Goal: Answer question/provide support

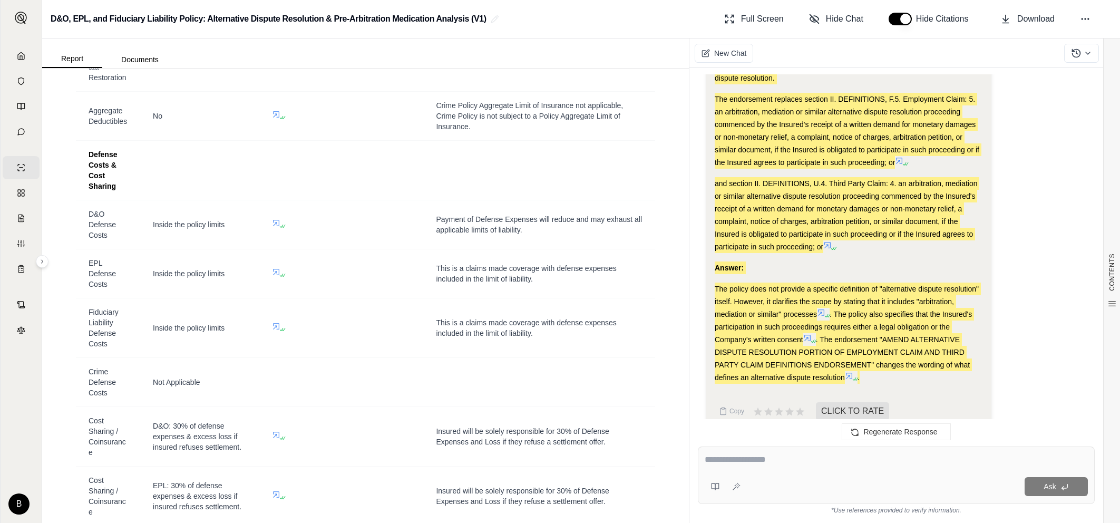
scroll to position [452, 0]
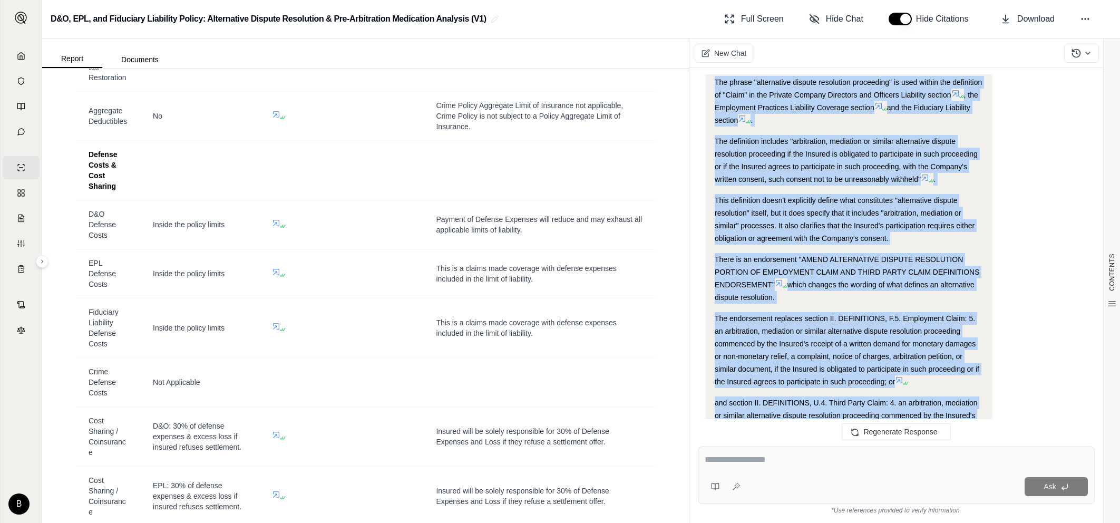
click at [810, 289] on div "There is an endorsement "AMEND ALTERNATIVE DISPUTE RESOLUTION PORTION OF EMPLOY…" at bounding box center [848, 278] width 268 height 51
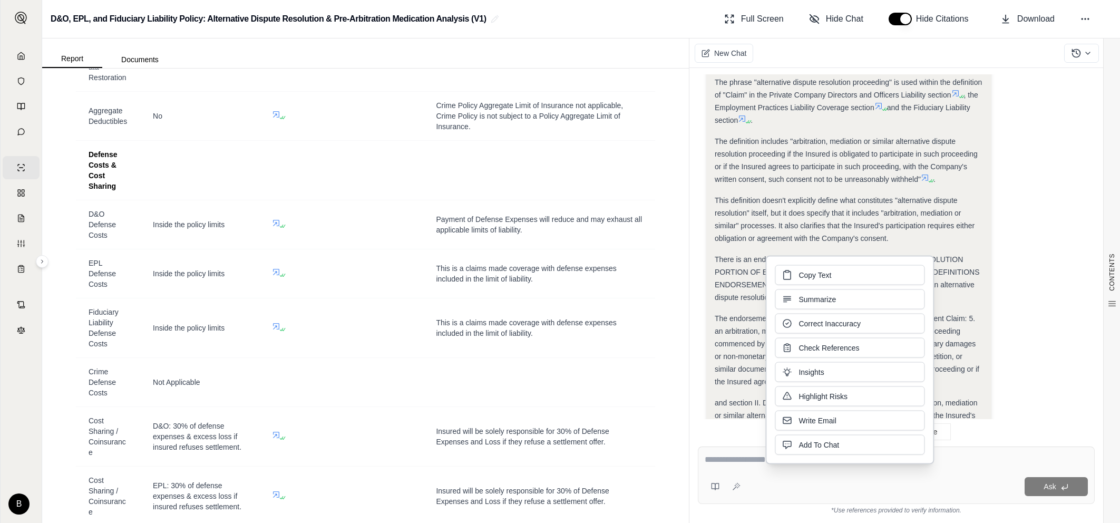
click at [769, 267] on div "Copy Text Summarize Correct Inaccuracy Check References Insights Highlight Risk…" at bounding box center [849, 360] width 169 height 209
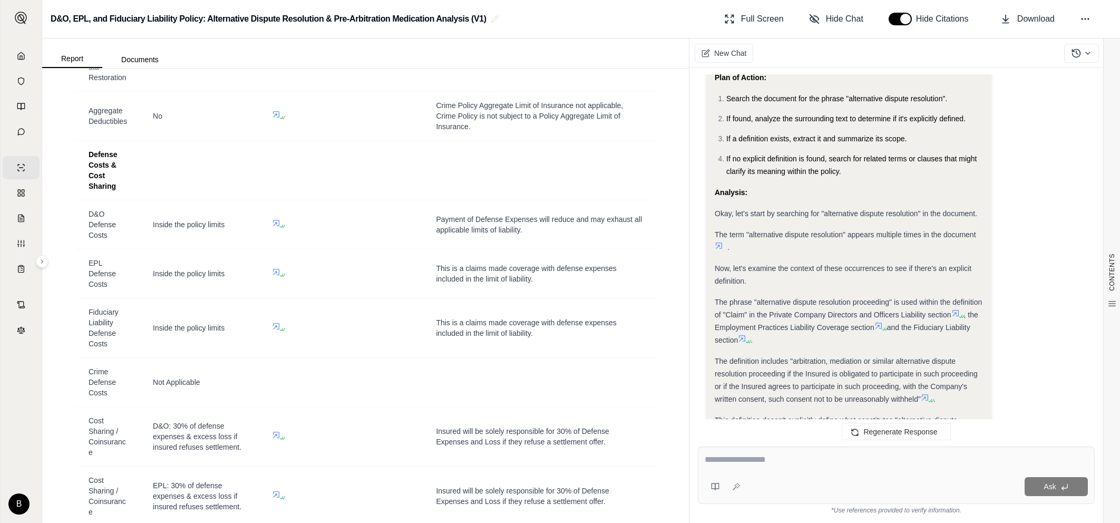
click at [714, 298] on span "The phrase "alternative dispute resolution proceeding" is used within the defin…" at bounding box center [847, 308] width 267 height 21
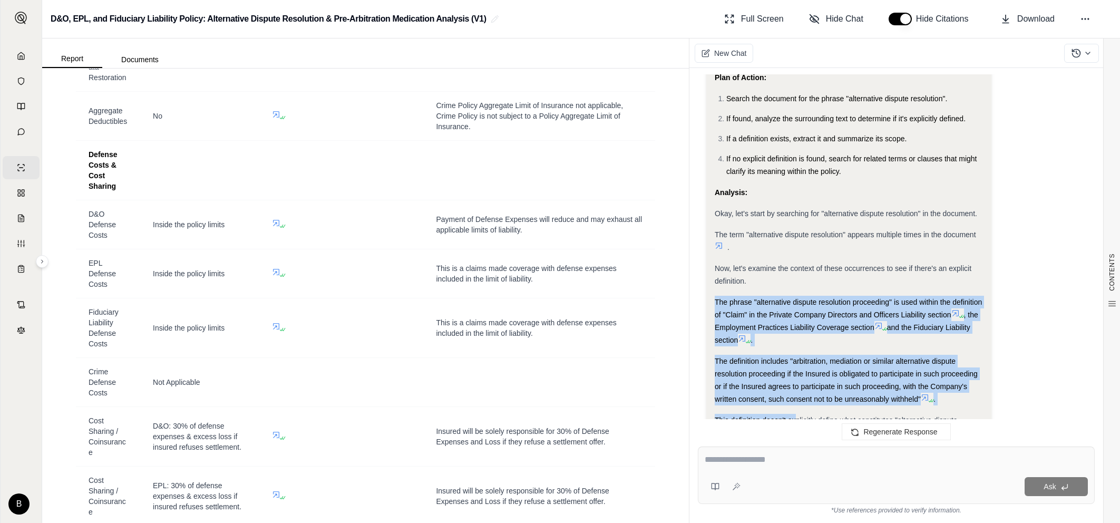
drag, startPoint x: 715, startPoint y: 299, endPoint x: 797, endPoint y: 407, distance: 135.8
click at [795, 409] on div "Okay, I need to determine if the insurance policy explicitly defines "alternati…" at bounding box center [848, 429] width 268 height 785
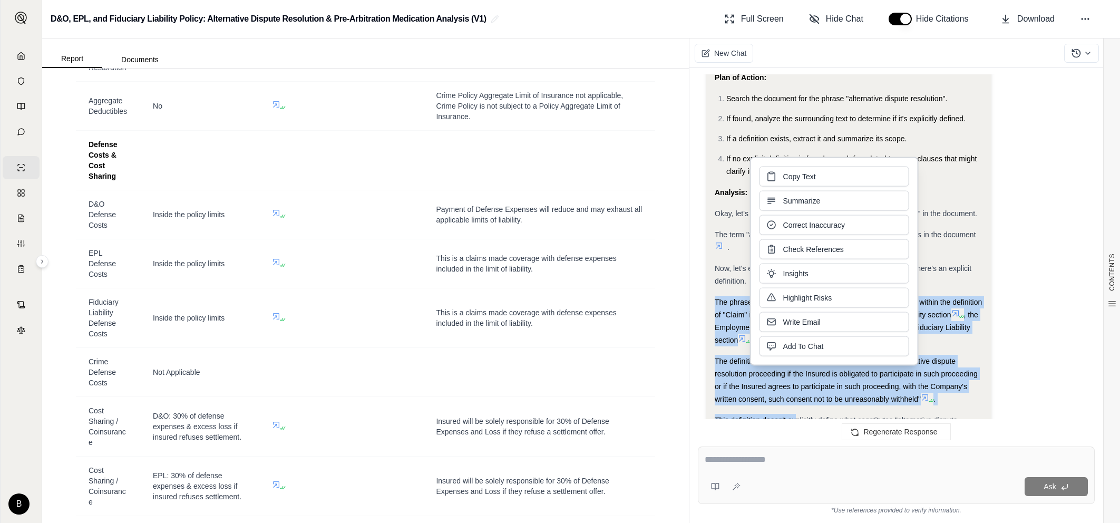
scroll to position [5198, 0]
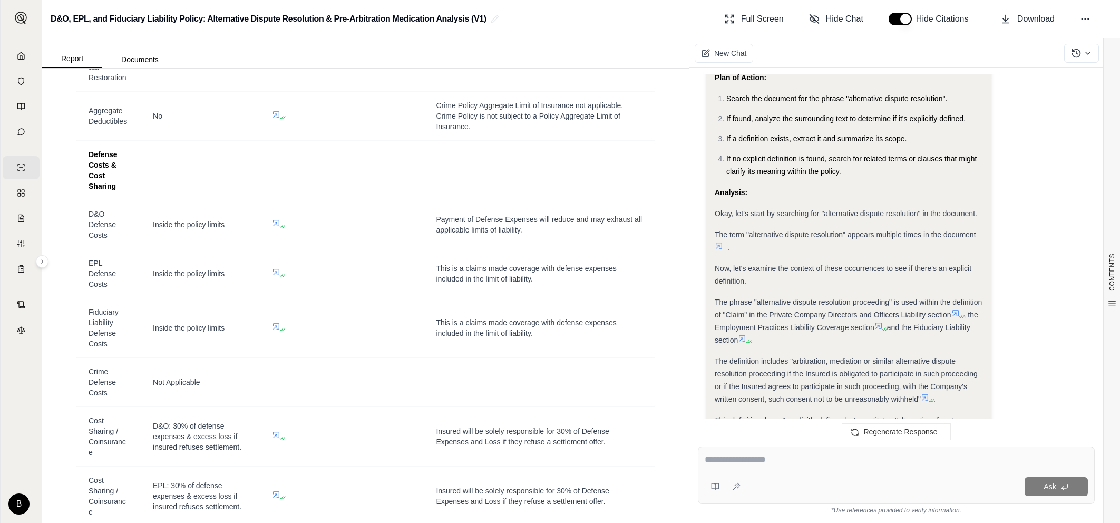
click at [841, 106] on ol "Search the document for the phrase "alternative dispute resolution". If found, …" at bounding box center [848, 134] width 268 height 85
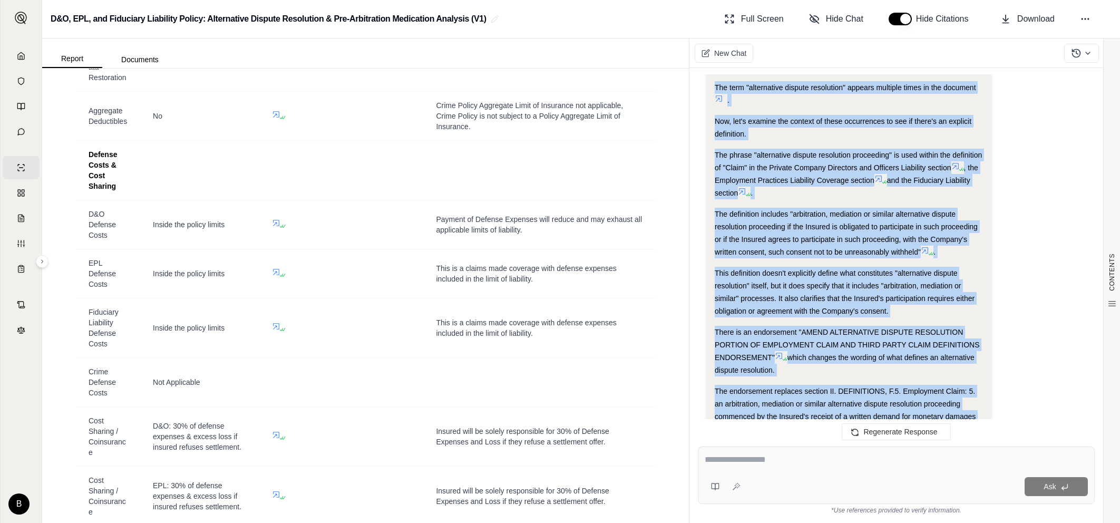
scroll to position [319, 0]
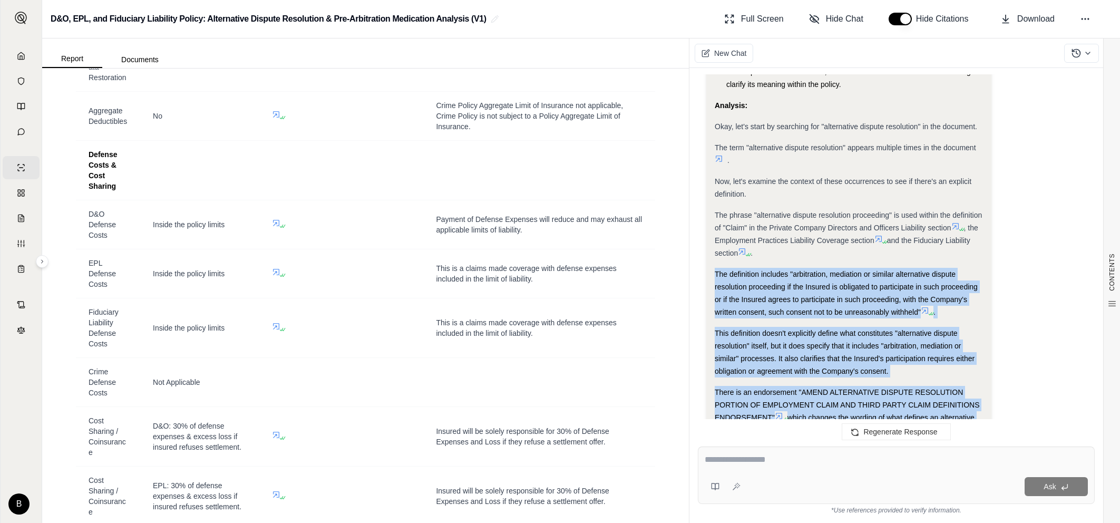
drag, startPoint x: 870, startPoint y: 357, endPoint x: 710, endPoint y: 265, distance: 184.6
click at [710, 265] on div "Okay, I need to determine if the insurance policy explicitly defines "alternati…" at bounding box center [848, 362] width 285 height 840
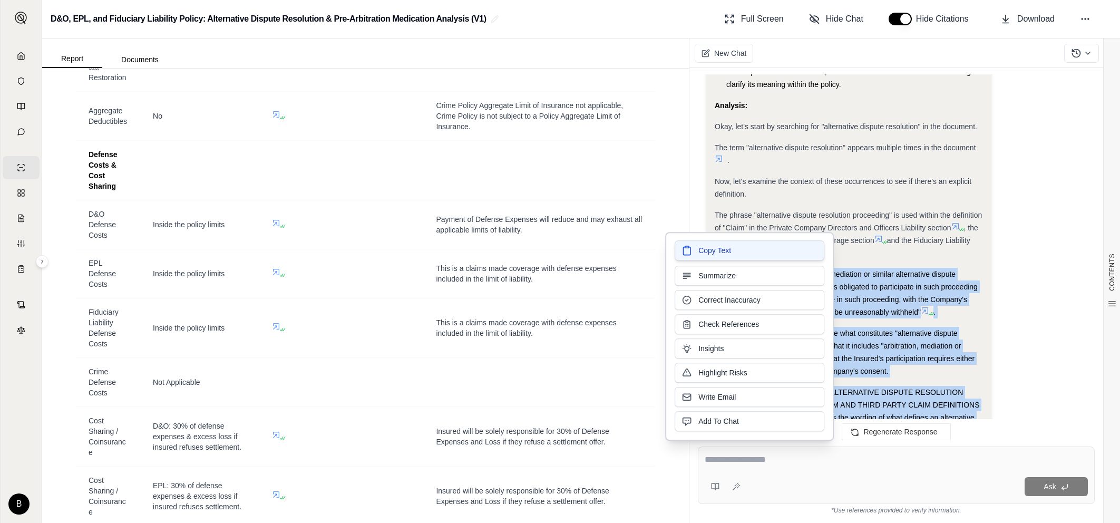
click at [711, 251] on span "Copy Text" at bounding box center [714, 250] width 33 height 11
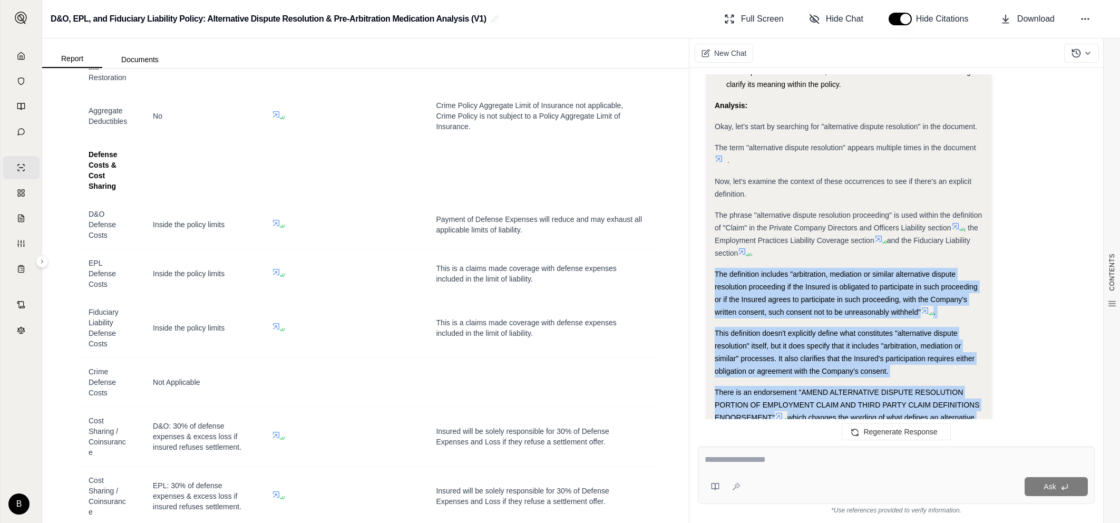
click at [726, 284] on span "The definition includes "arbitration, mediation or similar alternative dispute …" at bounding box center [845, 293] width 263 height 46
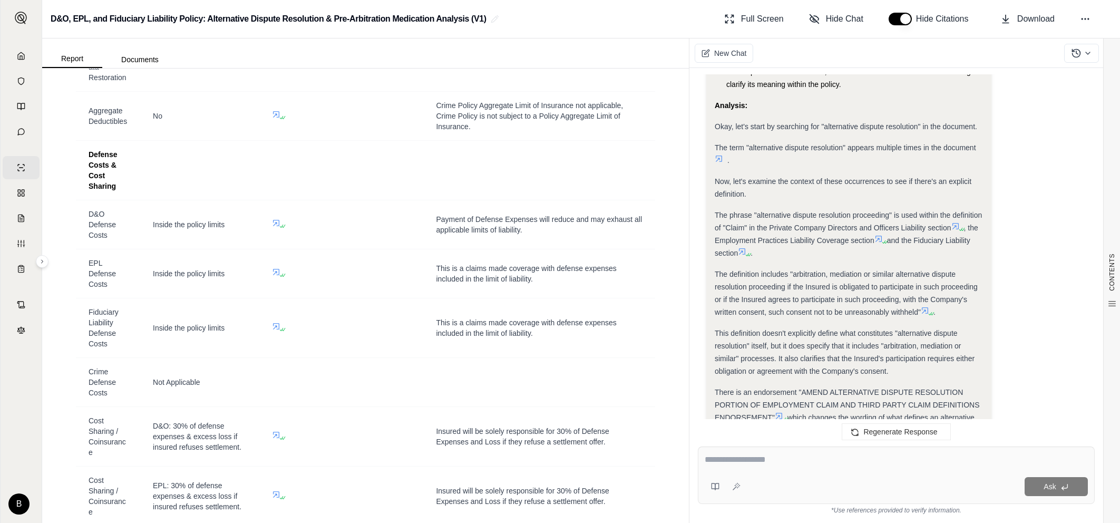
click at [778, 236] on span ", the Employment Practices Liability Coverage section" at bounding box center [845, 233] width 263 height 21
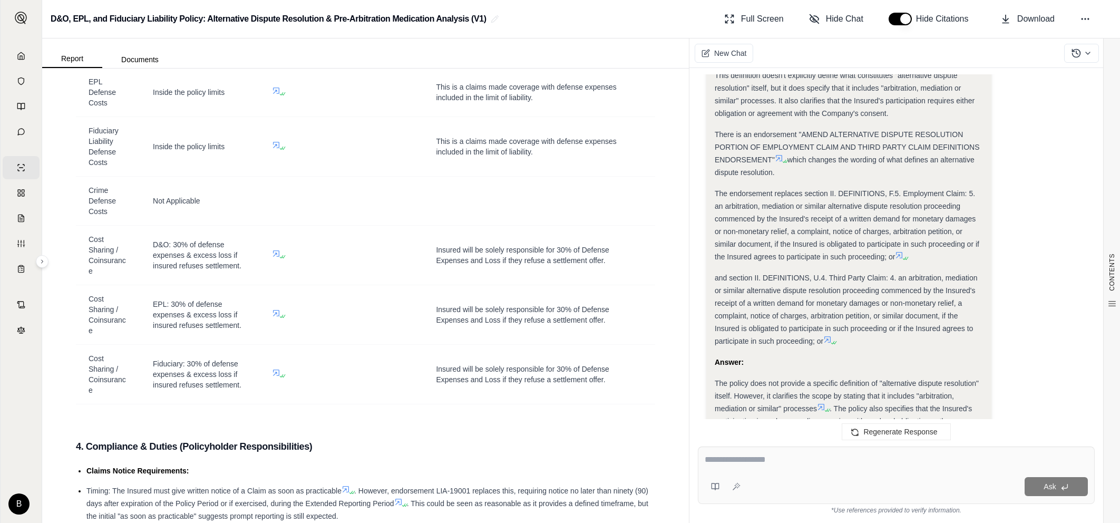
scroll to position [526, 0]
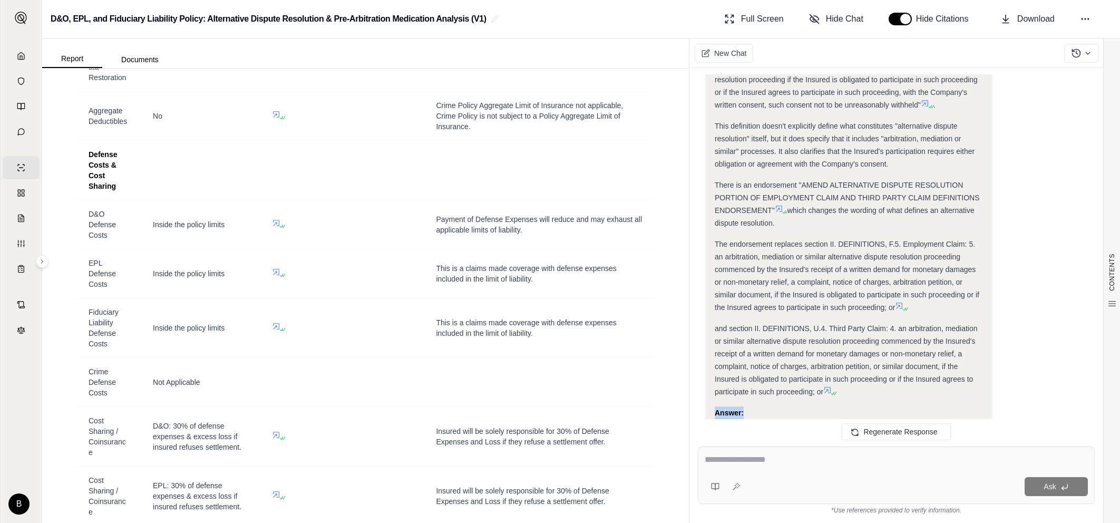
click at [893, 398] on div "Okay, I need to determine if the insurance policy explicitly defines "alternati…" at bounding box center [848, 135] width 268 height 785
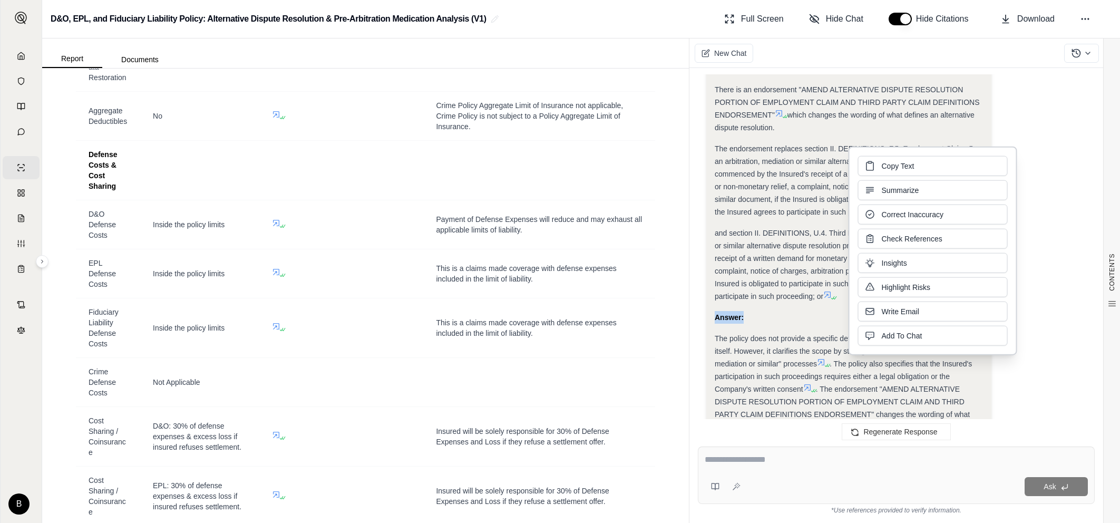
scroll to position [690, 0]
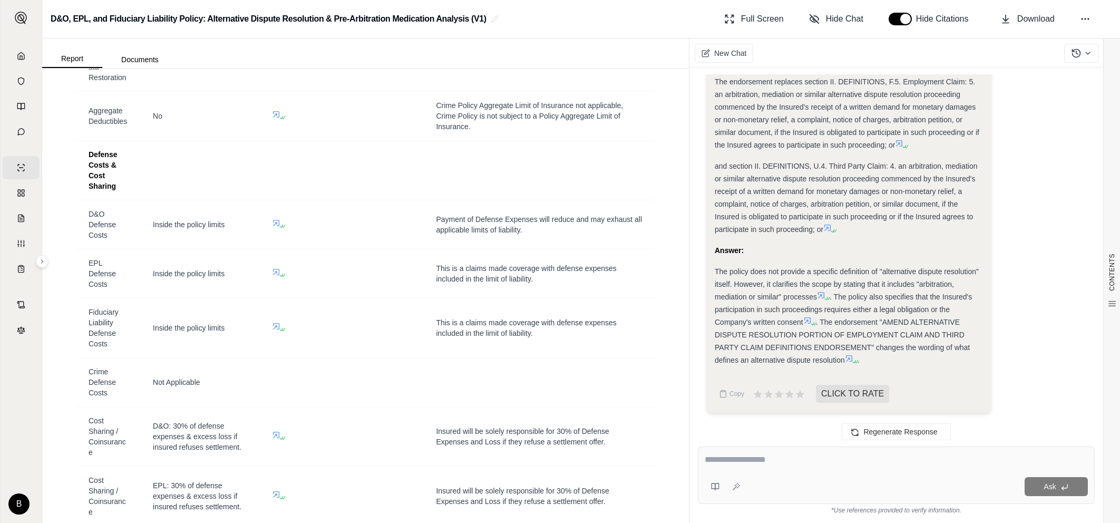
click at [726, 246] on strong "Answer:" at bounding box center [728, 250] width 29 height 8
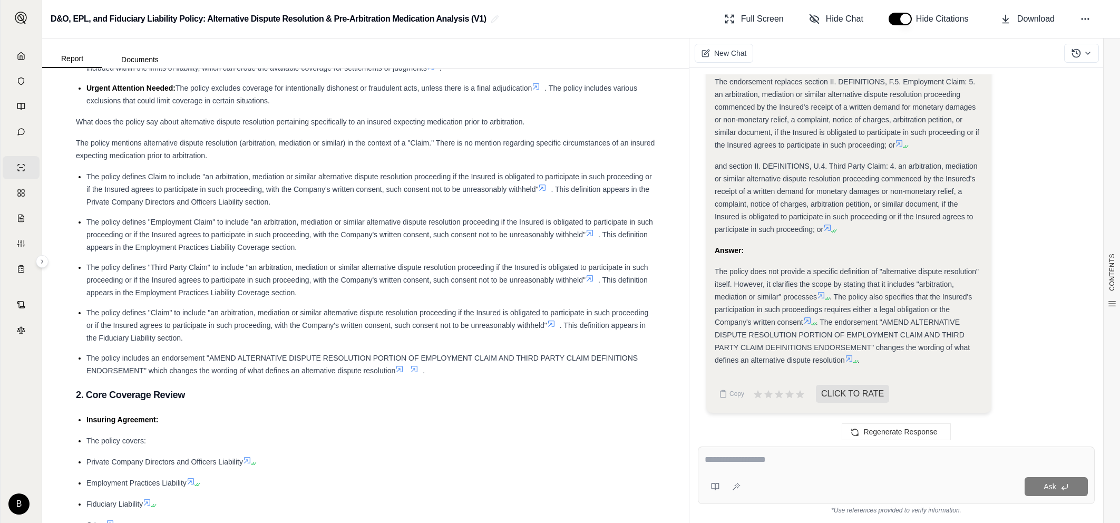
scroll to position [148, 0]
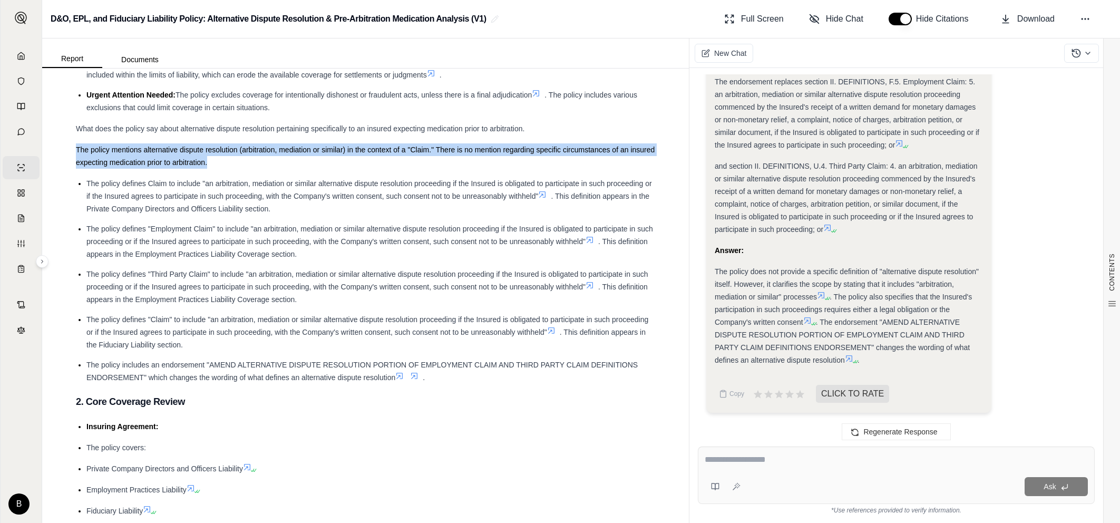
drag, startPoint x: 75, startPoint y: 150, endPoint x: 236, endPoint y: 158, distance: 160.9
click at [236, 158] on div "The policy mentions alternative dispute resolution (arbitration, mediation or s…" at bounding box center [365, 155] width 579 height 25
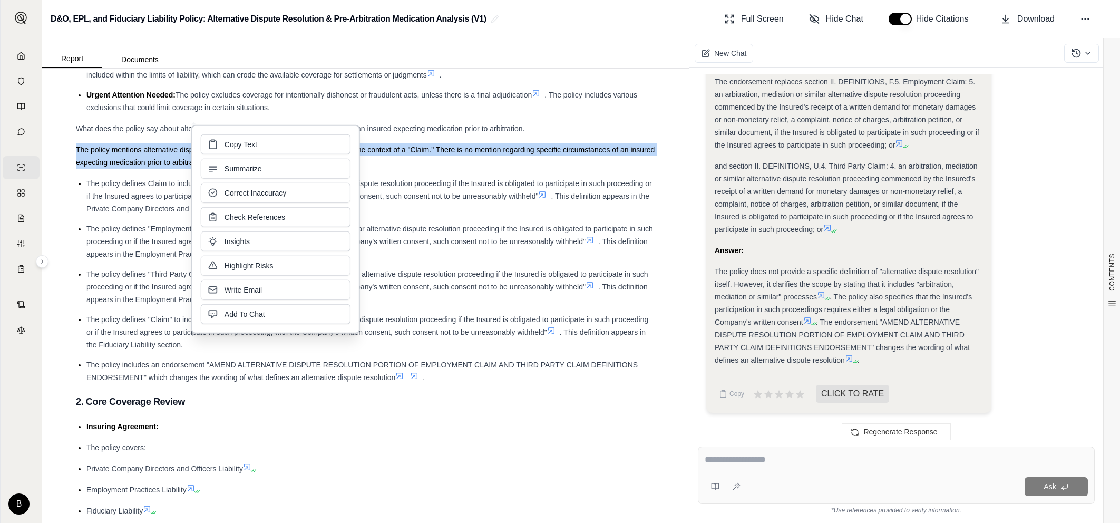
click at [222, 142] on button "Copy Text" at bounding box center [276, 144] width 150 height 20
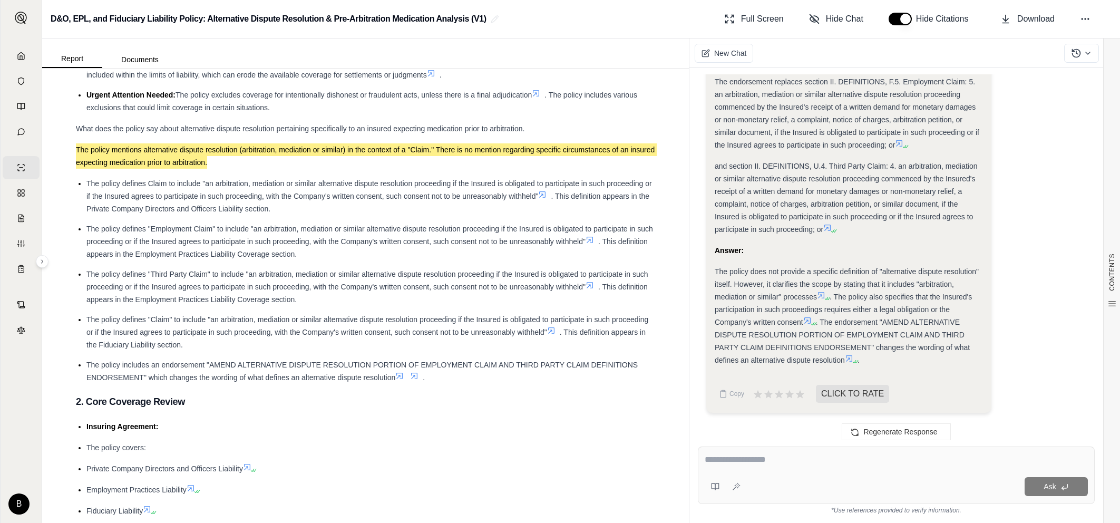
scroll to position [0, 0]
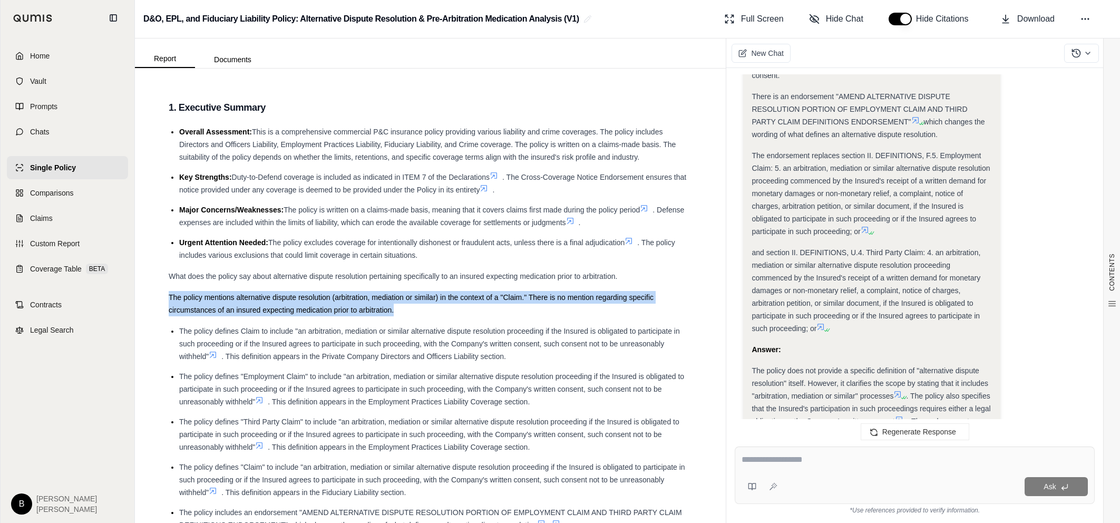
click at [20, 57] on icon at bounding box center [19, 56] width 8 height 8
